Goal: Task Accomplishment & Management: Complete application form

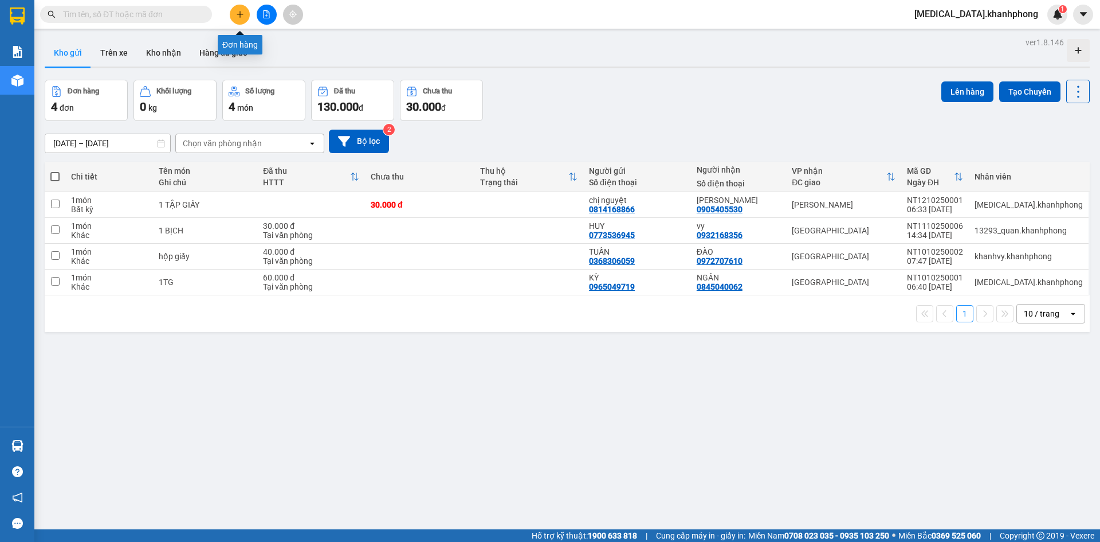
click at [238, 14] on icon "plus" at bounding box center [240, 14] width 6 height 1
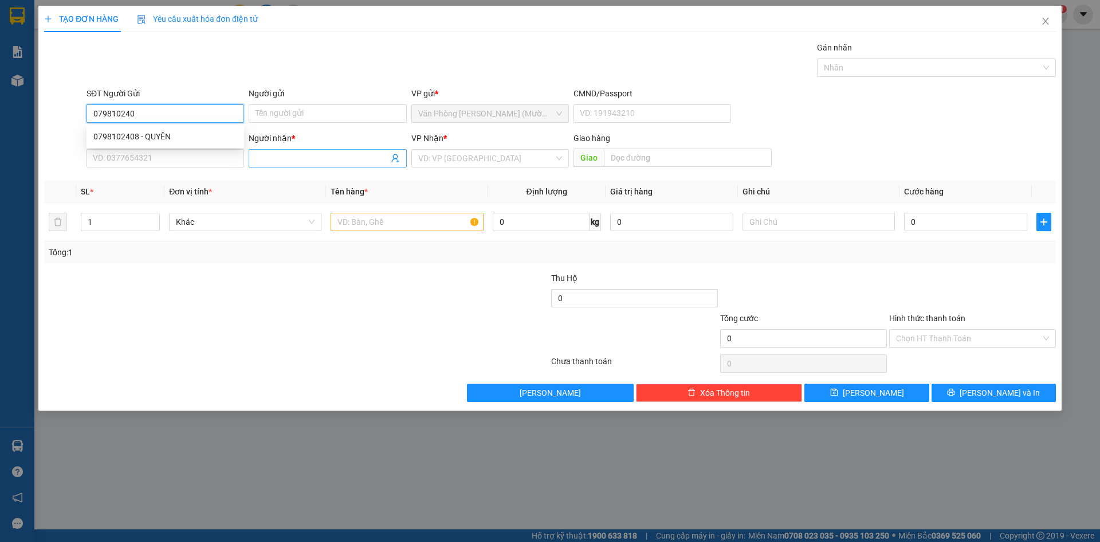
type input "0798102408"
click at [142, 134] on div "0798102408 - QUYÊN" at bounding box center [165, 136] width 144 height 13
type input "QUYÊN"
type input "0798102408"
click at [159, 156] on input "SĐT Người Nhận" at bounding box center [166, 158] width 158 height 18
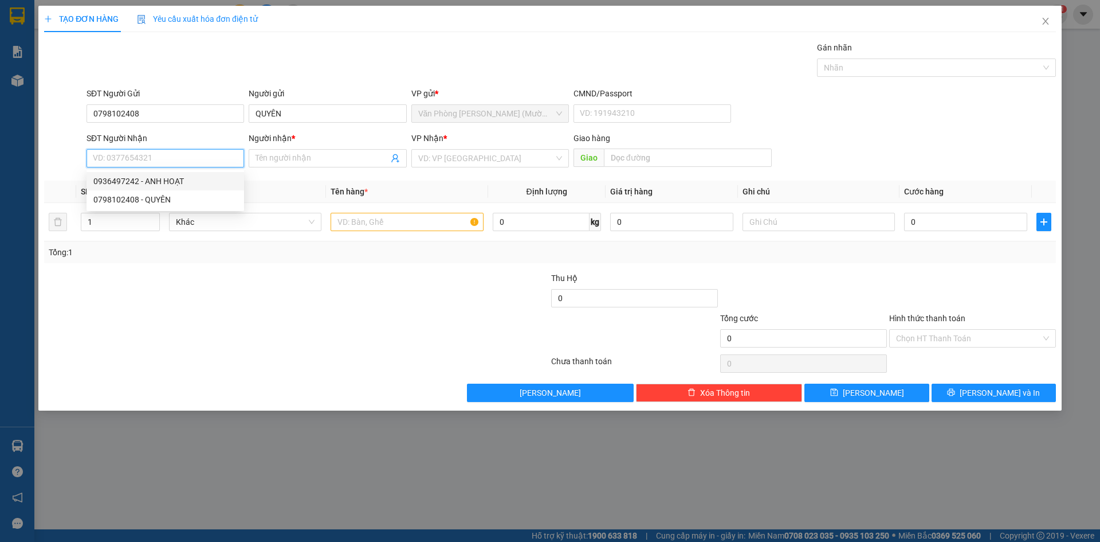
click at [159, 183] on div "0936497242 - ANH HOẠT" at bounding box center [165, 181] width 144 height 13
type input "0936497242"
type input "ANH HOẠT"
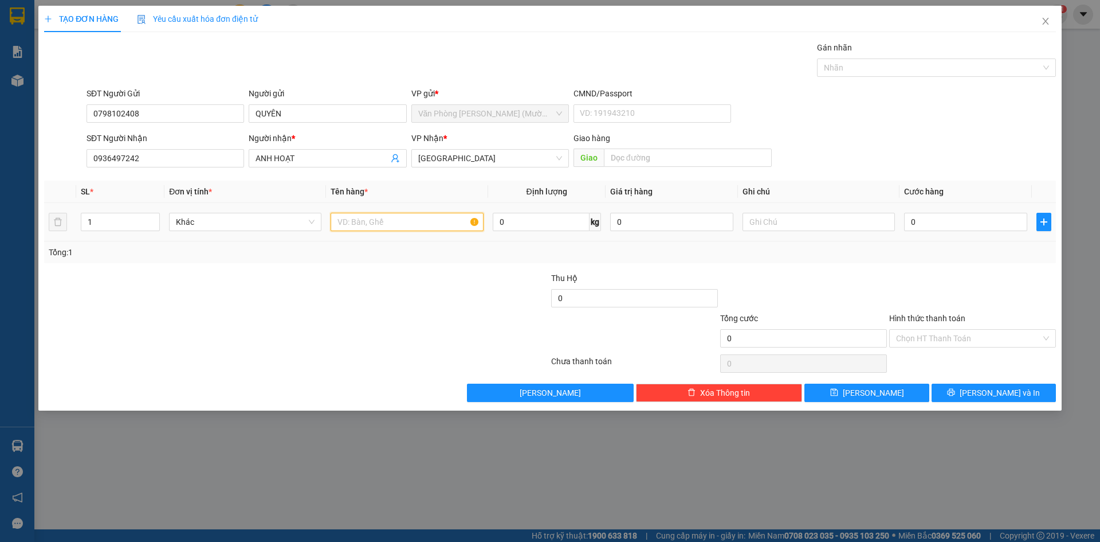
click at [410, 219] on input "text" at bounding box center [407, 222] width 152 height 18
type input "1TX"
click at [946, 216] on input "0" at bounding box center [965, 222] width 123 height 18
type input "5"
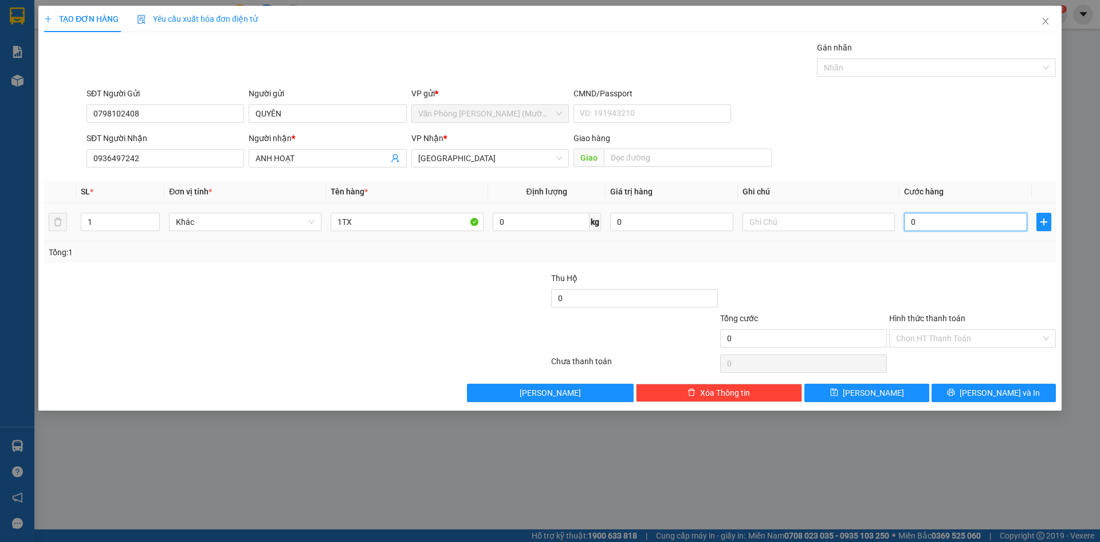
type input "5"
type input "50"
type input "50.000"
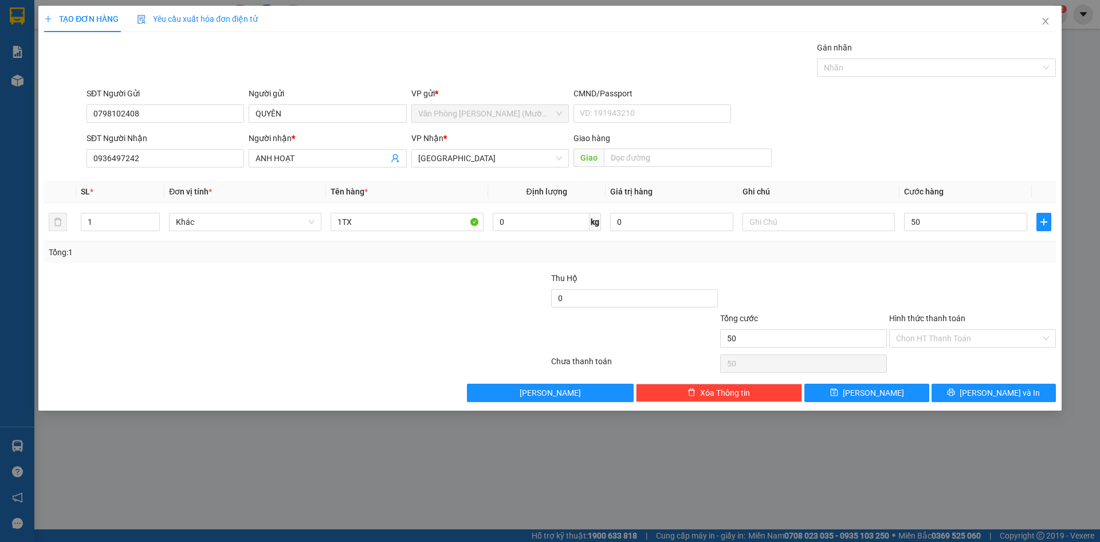
type input "50.000"
click at [880, 285] on div at bounding box center [803, 292] width 169 height 40
click at [942, 335] on input "Hình thức thanh toán" at bounding box center [968, 338] width 145 height 17
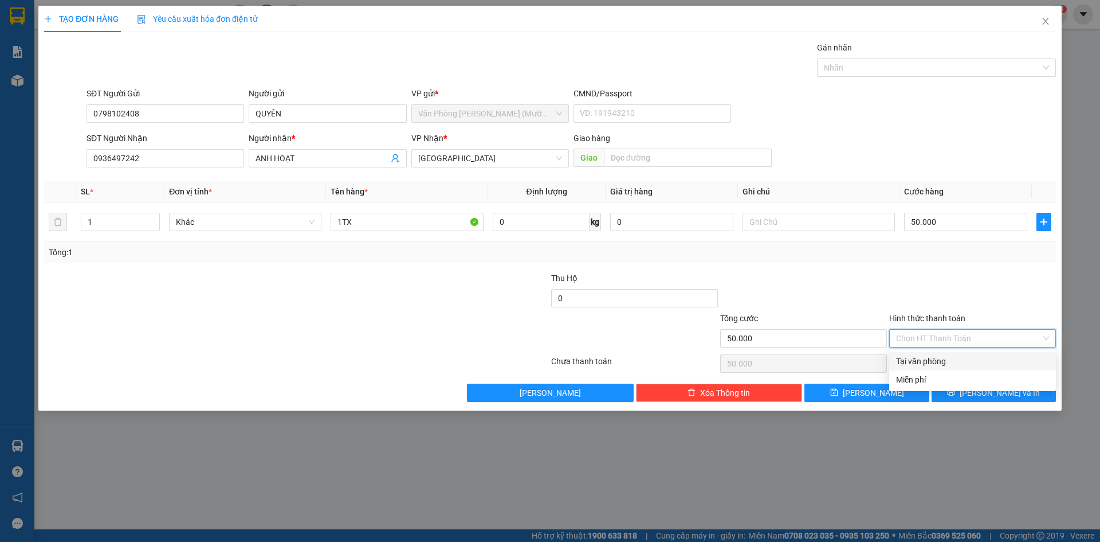
click at [942, 360] on div "Tại văn phòng" at bounding box center [972, 361] width 153 height 13
type input "0"
click at [963, 387] on button "[PERSON_NAME] và In" at bounding box center [994, 392] width 124 height 18
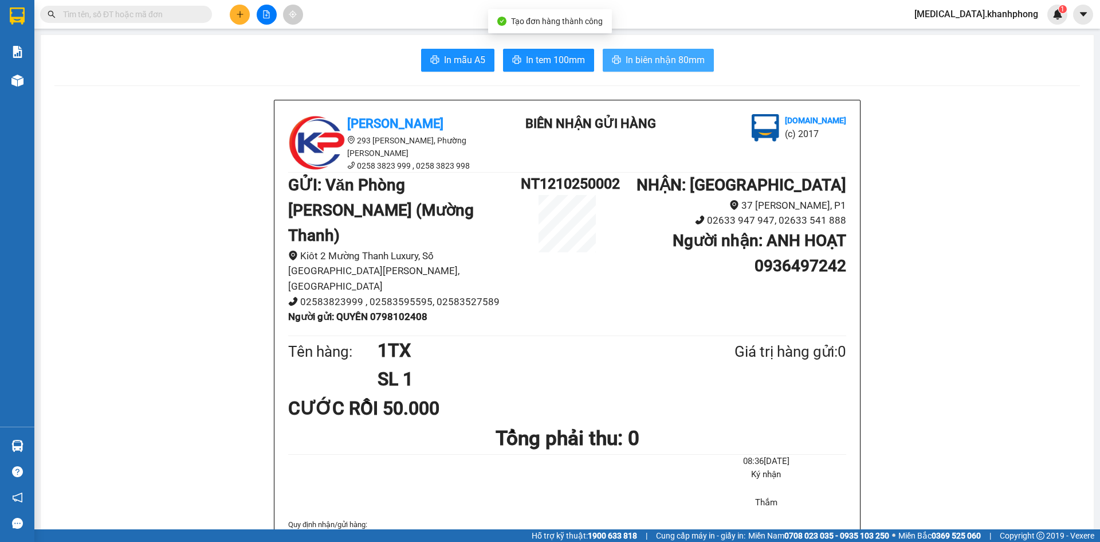
click at [665, 59] on span "In biên nhận 80mm" at bounding box center [665, 60] width 79 height 14
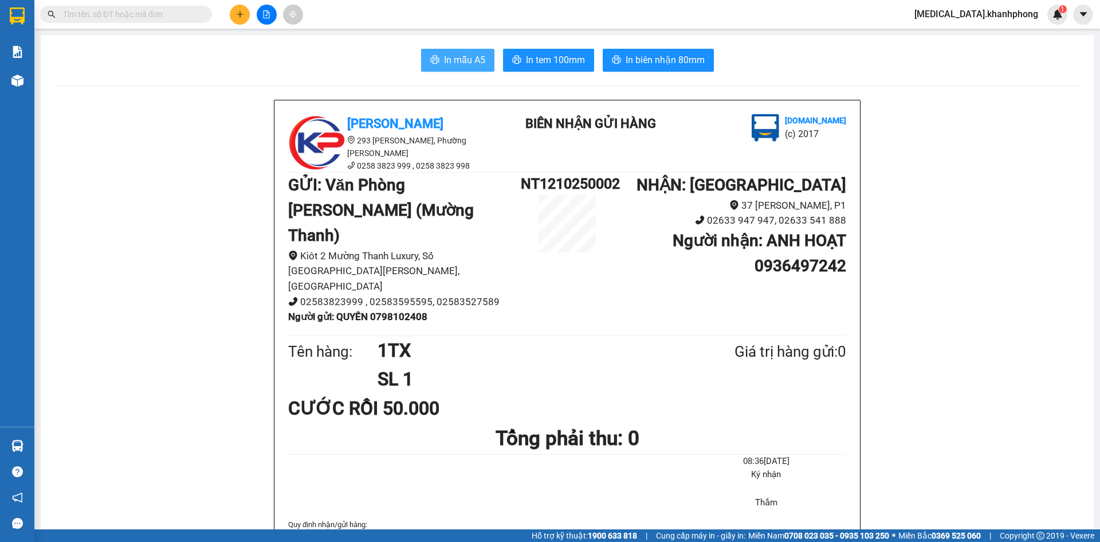
click at [478, 60] on span "In mẫu A5" at bounding box center [464, 60] width 41 height 14
click at [246, 11] on button at bounding box center [240, 15] width 20 height 20
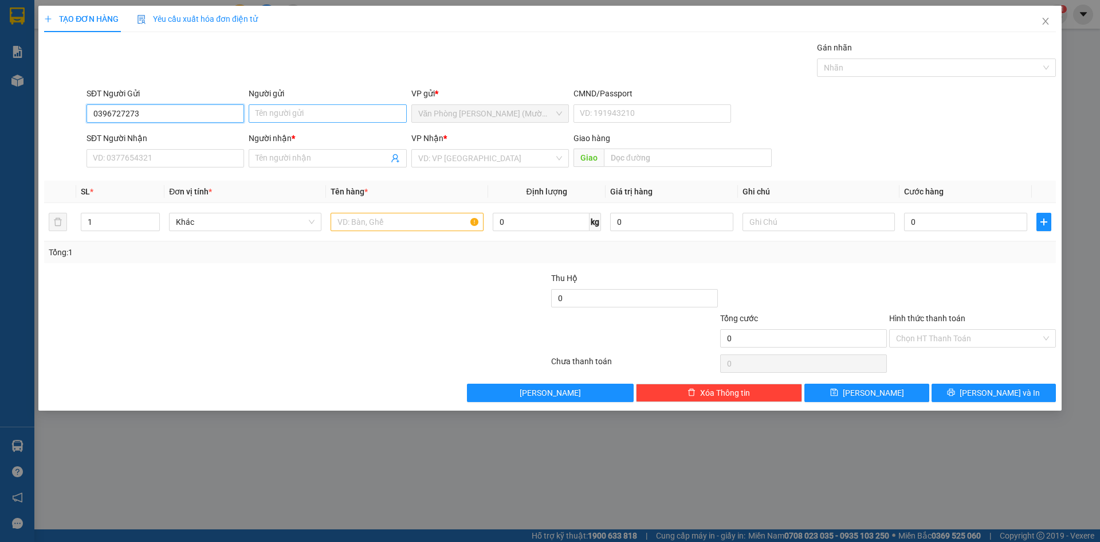
type input "0396727273"
click at [308, 120] on input "Người gửi" at bounding box center [328, 113] width 158 height 18
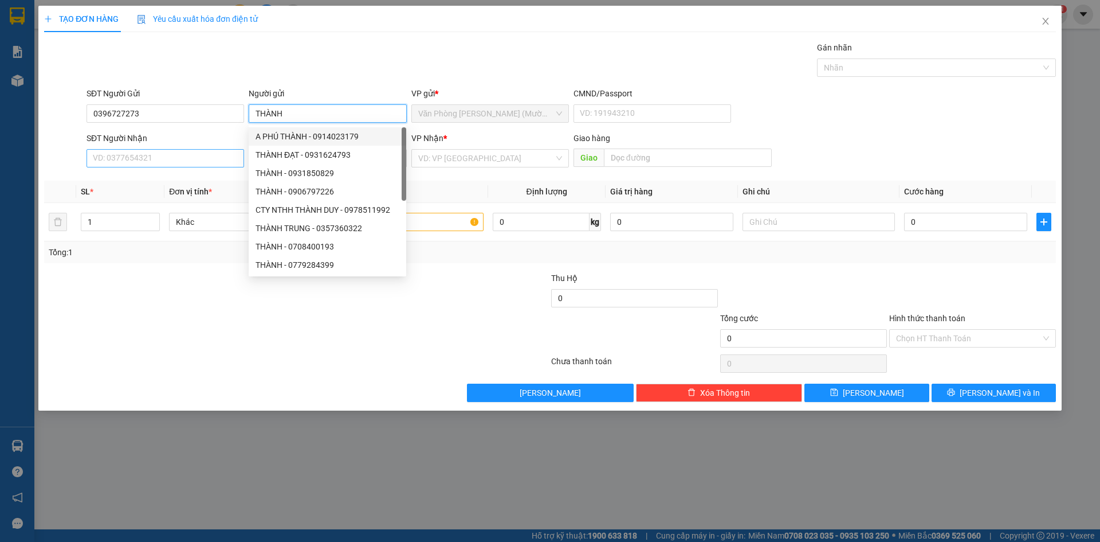
type input "THÀNH"
click at [190, 164] on input "SĐT Người Nhận" at bounding box center [166, 158] width 158 height 18
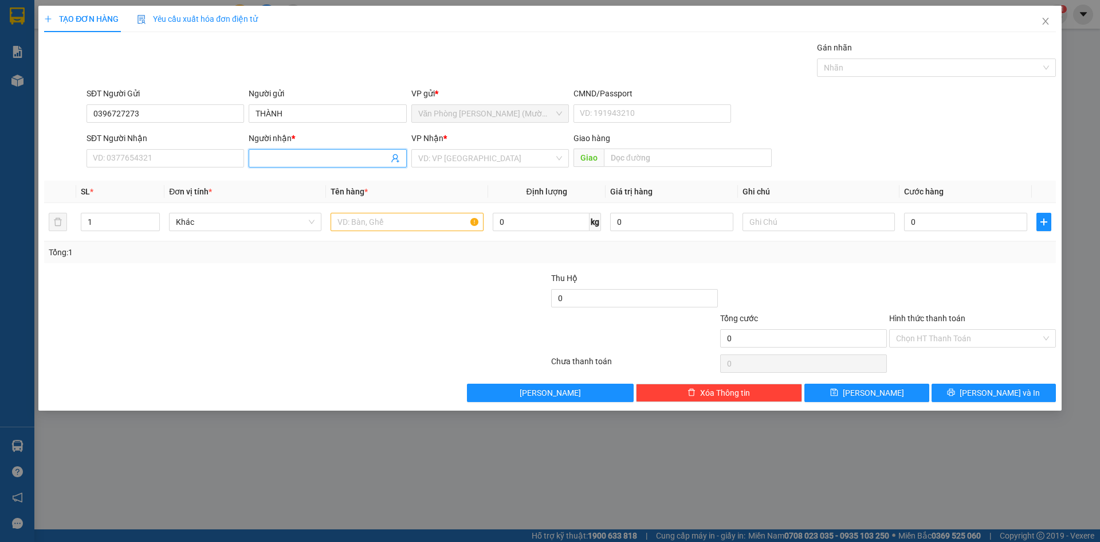
click at [264, 159] on input "Người nhận *" at bounding box center [322, 158] width 132 height 13
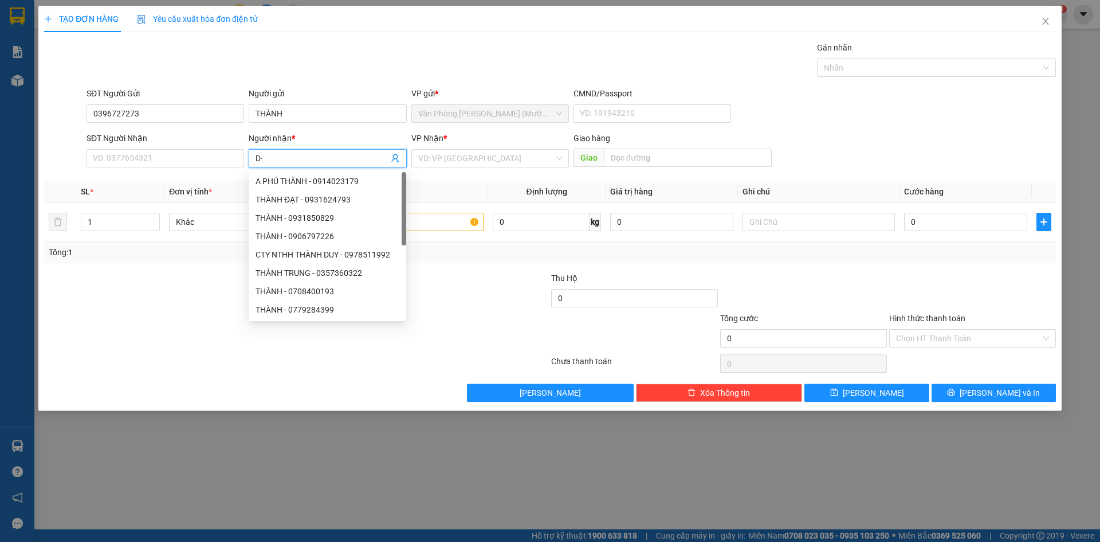
type input "D"
type input "ĐỊNH"
click at [180, 157] on input "SĐT Người Nhận" at bounding box center [166, 158] width 158 height 18
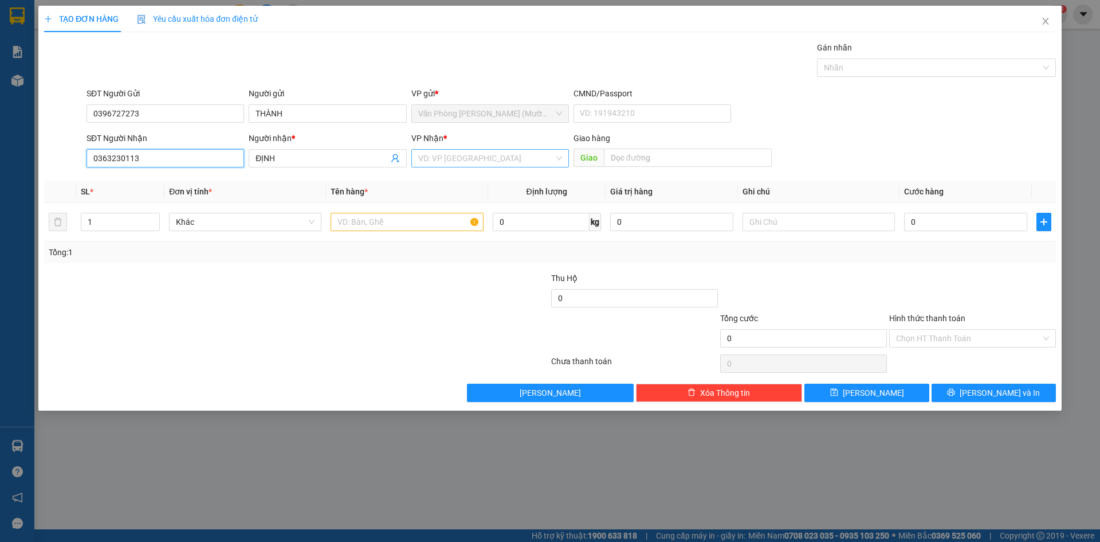
type input "0363230113"
click at [457, 159] on input "search" at bounding box center [486, 158] width 136 height 17
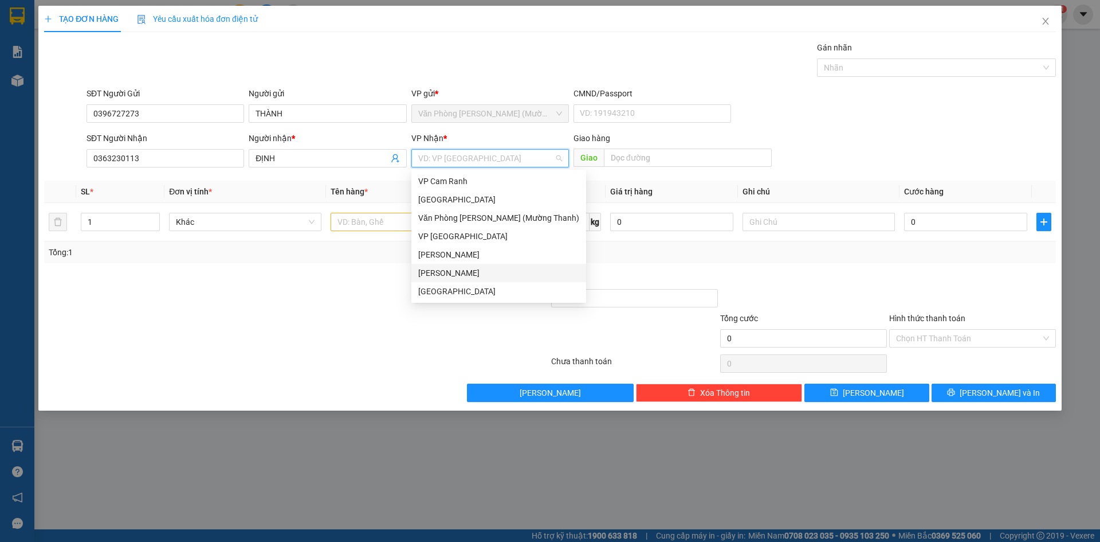
click at [462, 272] on div "[PERSON_NAME]" at bounding box center [498, 272] width 161 height 13
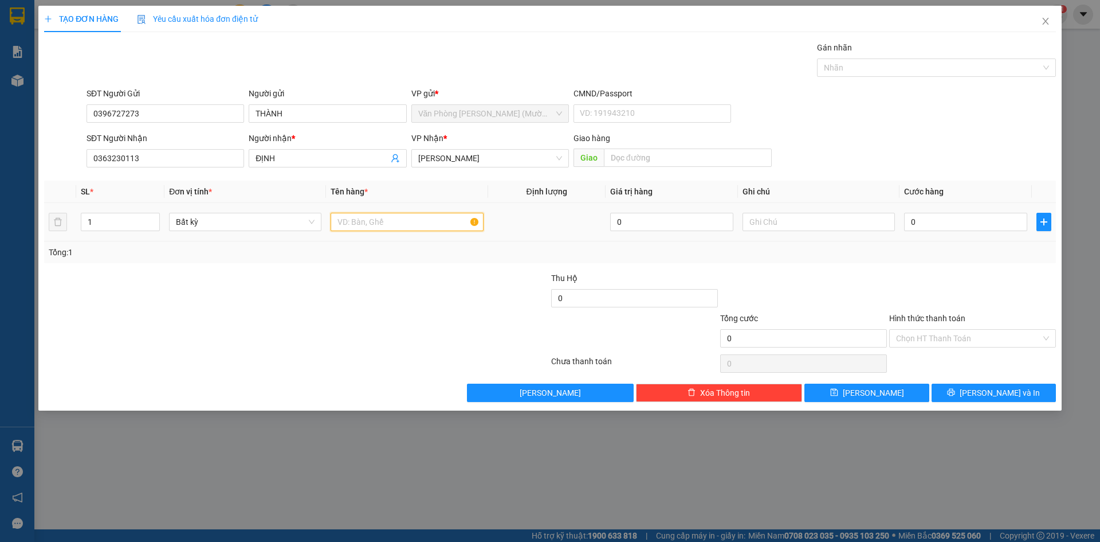
click at [368, 222] on input "text" at bounding box center [407, 222] width 152 height 18
type input "1 BỌC XANH"
click at [974, 228] on input "0" at bounding box center [965, 222] width 123 height 18
type input "5"
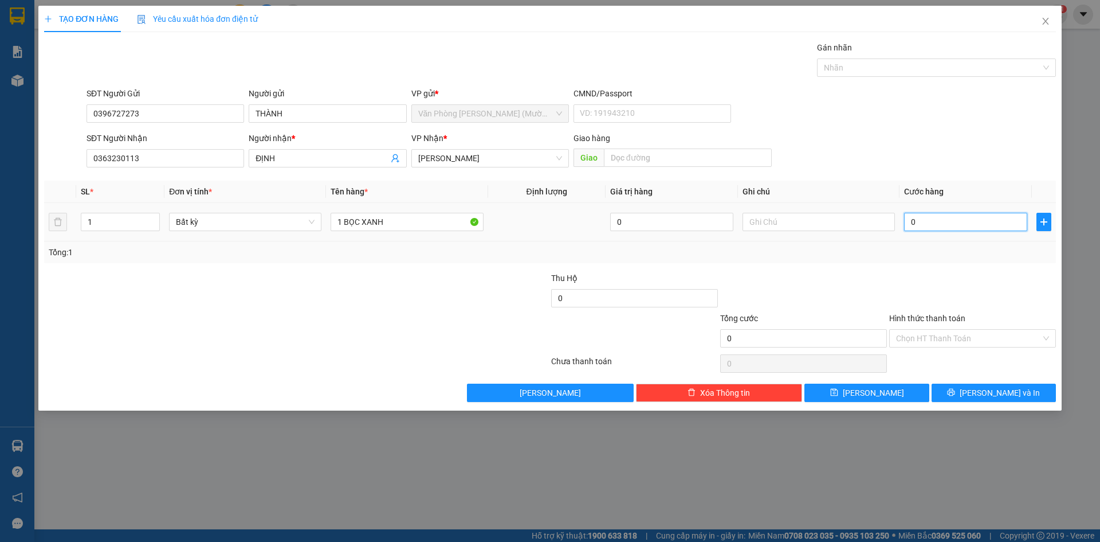
type input "5"
type input "50"
type input "50.000"
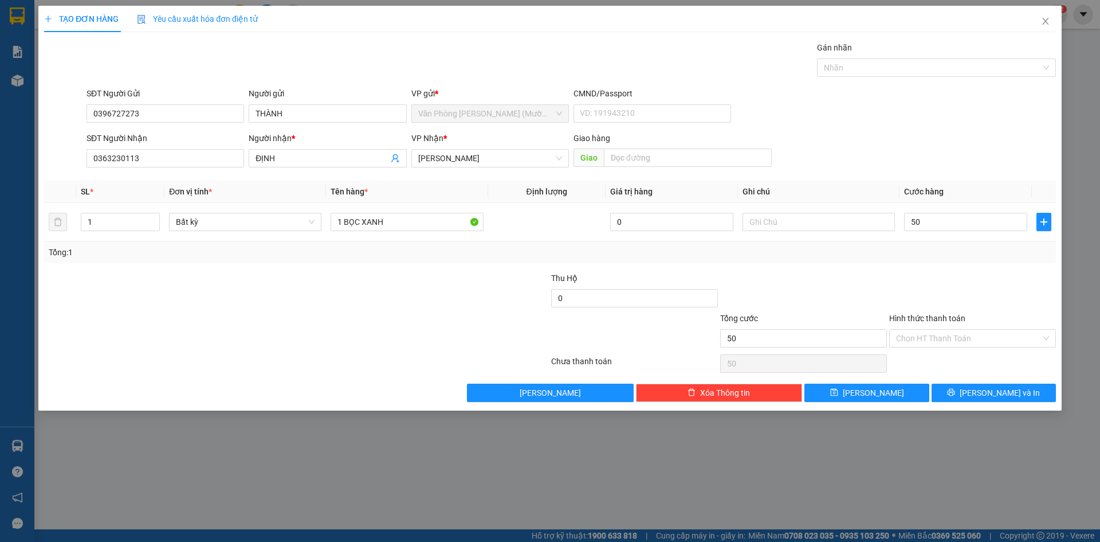
type input "50.000"
click at [940, 266] on div "Transit Pickup Surcharge Ids Transit Deliver Surcharge Ids Transit Deliver Surc…" at bounding box center [550, 221] width 1012 height 360
click at [936, 339] on input "Hình thức thanh toán" at bounding box center [968, 338] width 145 height 17
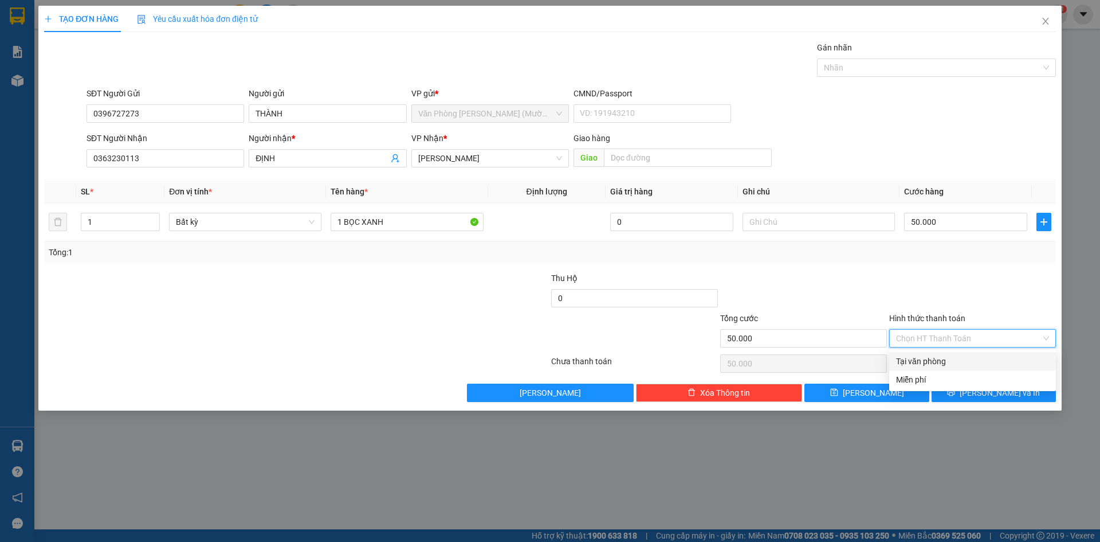
click at [935, 363] on div "Tại văn phòng" at bounding box center [972, 361] width 153 height 13
type input "0"
click at [959, 390] on button "[PERSON_NAME] và In" at bounding box center [994, 392] width 124 height 18
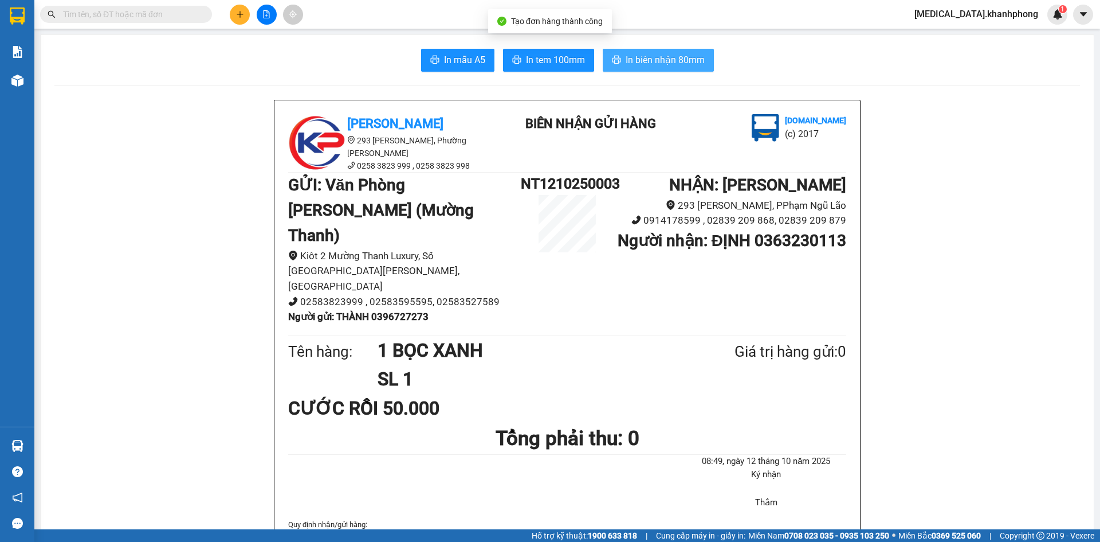
click at [651, 54] on span "In biên nhận 80mm" at bounding box center [665, 60] width 79 height 14
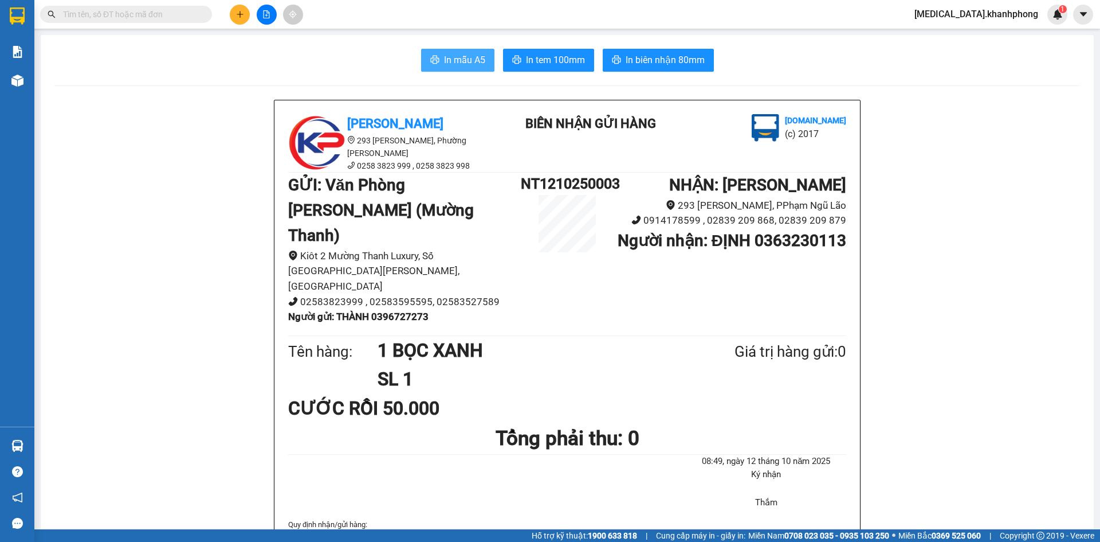
click at [456, 60] on span "In mẫu A5" at bounding box center [464, 60] width 41 height 14
